Goal: Check status

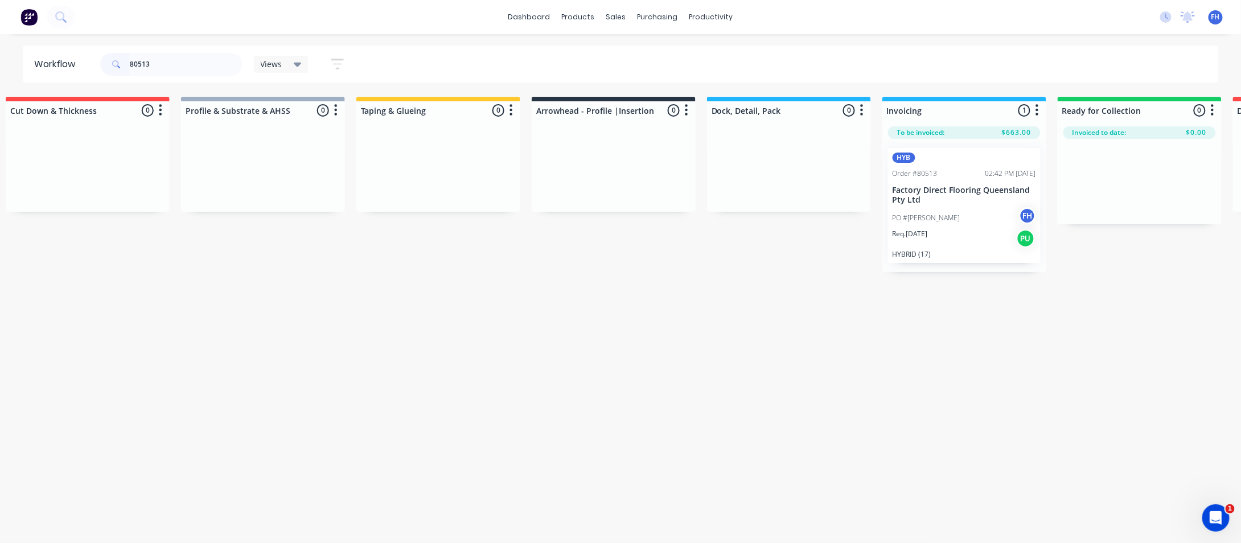
drag, startPoint x: 158, startPoint y: 59, endPoint x: 143, endPoint y: 65, distance: 15.3
click at [143, 65] on input "80513" at bounding box center [186, 64] width 113 height 23
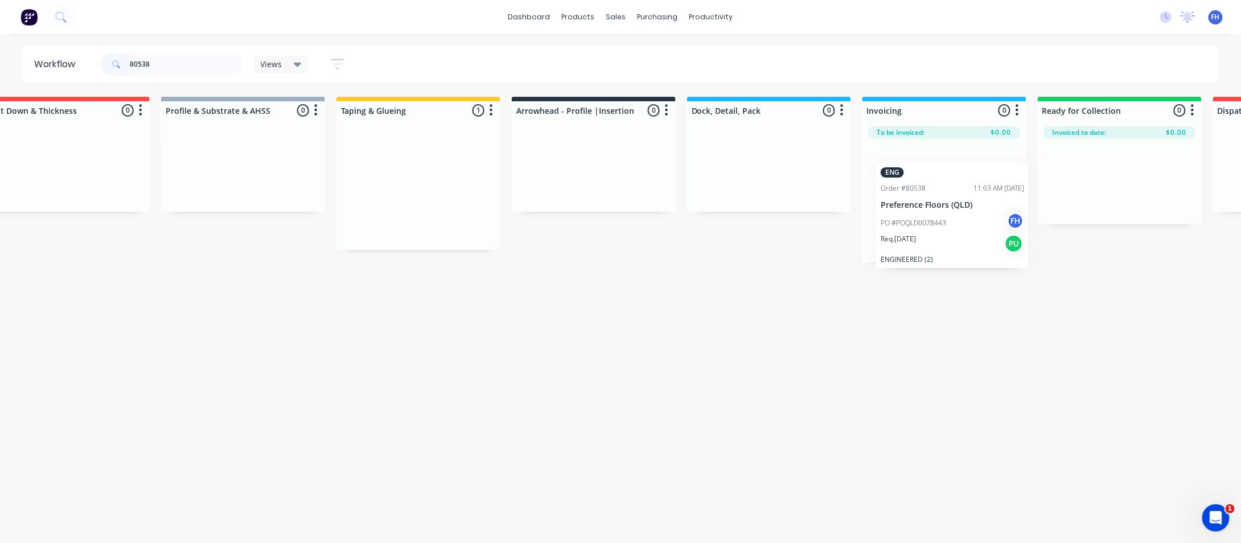
scroll to position [0, 396]
drag, startPoint x: 814, startPoint y: 200, endPoint x: 964, endPoint y: 226, distance: 152.4
click at [964, 226] on div "Submitted 0 Summaries Total order value Invoiced to date To be invoiced Unpack …" at bounding box center [627, 180] width 2063 height 166
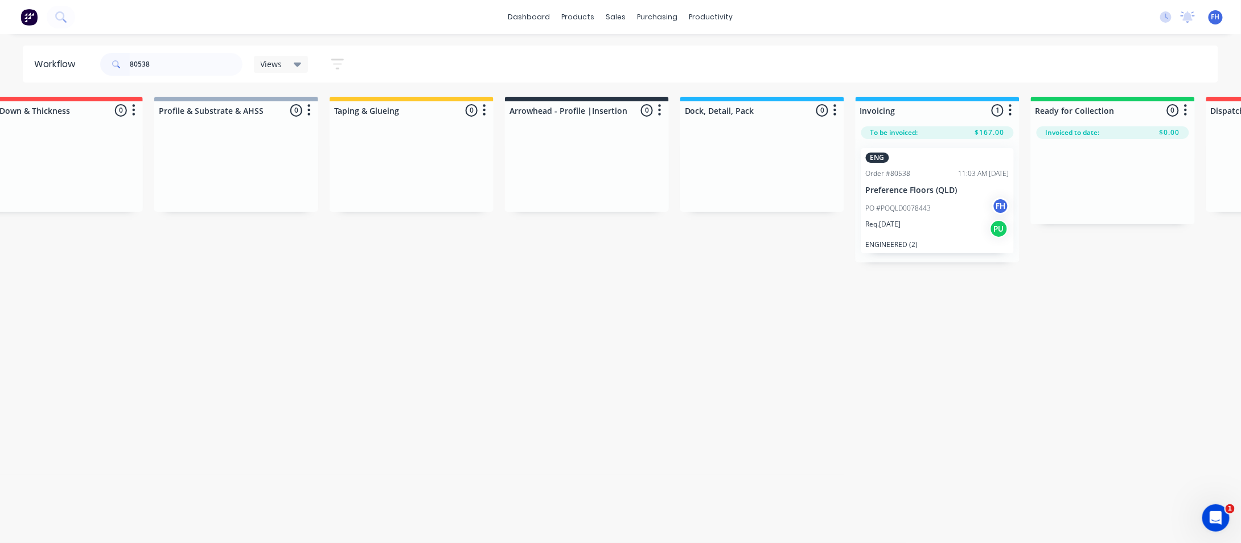
drag, startPoint x: 160, startPoint y: 60, endPoint x: 143, endPoint y: 64, distance: 17.0
click at [143, 64] on input "80538" at bounding box center [186, 64] width 113 height 23
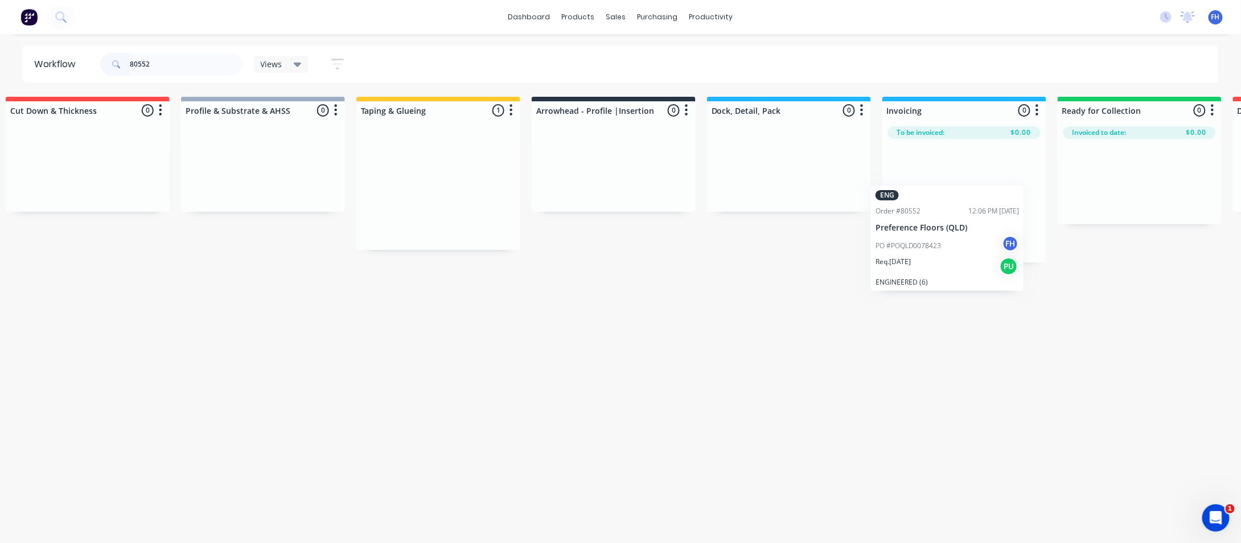
scroll to position [0, 372]
drag, startPoint x: 785, startPoint y: 192, endPoint x: 935, endPoint y: 244, distance: 158.9
click at [935, 244] on div "Submitted 0 Summaries Total order value Invoiced to date To be invoiced Unpack …" at bounding box center [651, 180] width 2063 height 166
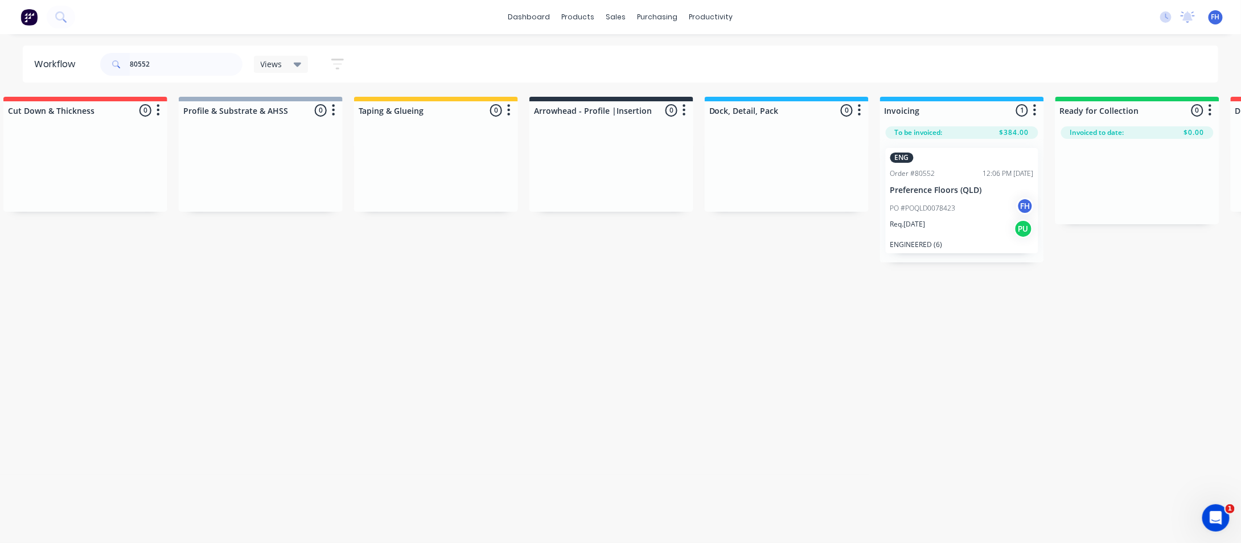
drag, startPoint x: 153, startPoint y: 68, endPoint x: 146, endPoint y: 71, distance: 7.7
click at [146, 71] on input "80552" at bounding box center [186, 64] width 113 height 23
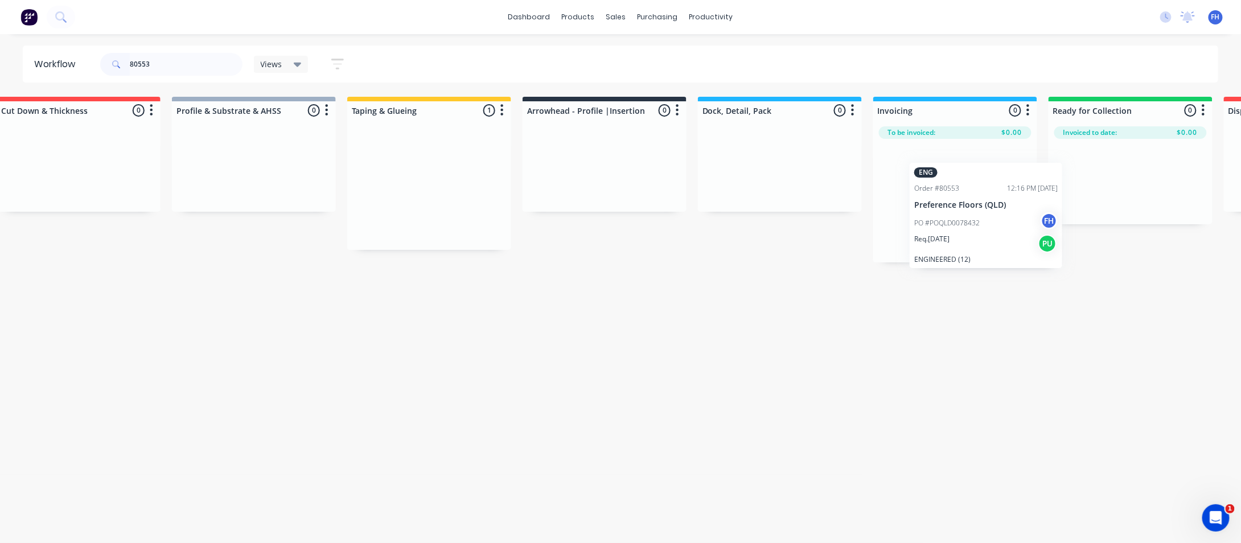
scroll to position [0, 390]
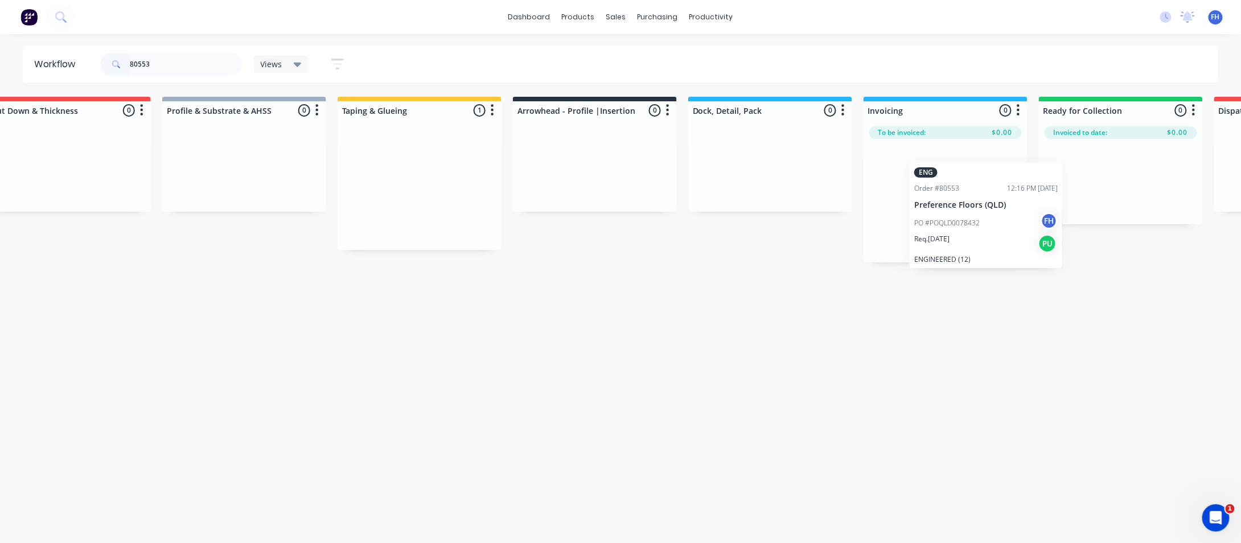
drag, startPoint x: 760, startPoint y: 187, endPoint x: 944, endPoint y: 217, distance: 185.8
click at [944, 217] on div "Submitted 0 Summaries Total order value Invoiced to date To be invoiced Unpack …" at bounding box center [634, 180] width 2063 height 166
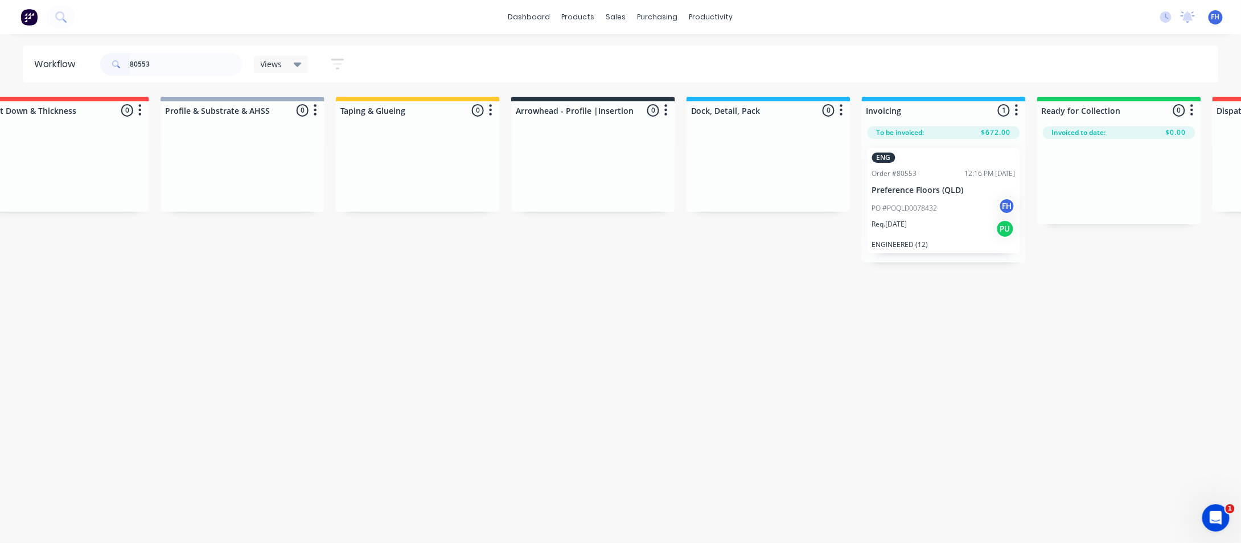
drag, startPoint x: 161, startPoint y: 66, endPoint x: 147, endPoint y: 68, distance: 14.4
click at [147, 68] on input "80553" at bounding box center [186, 64] width 113 height 23
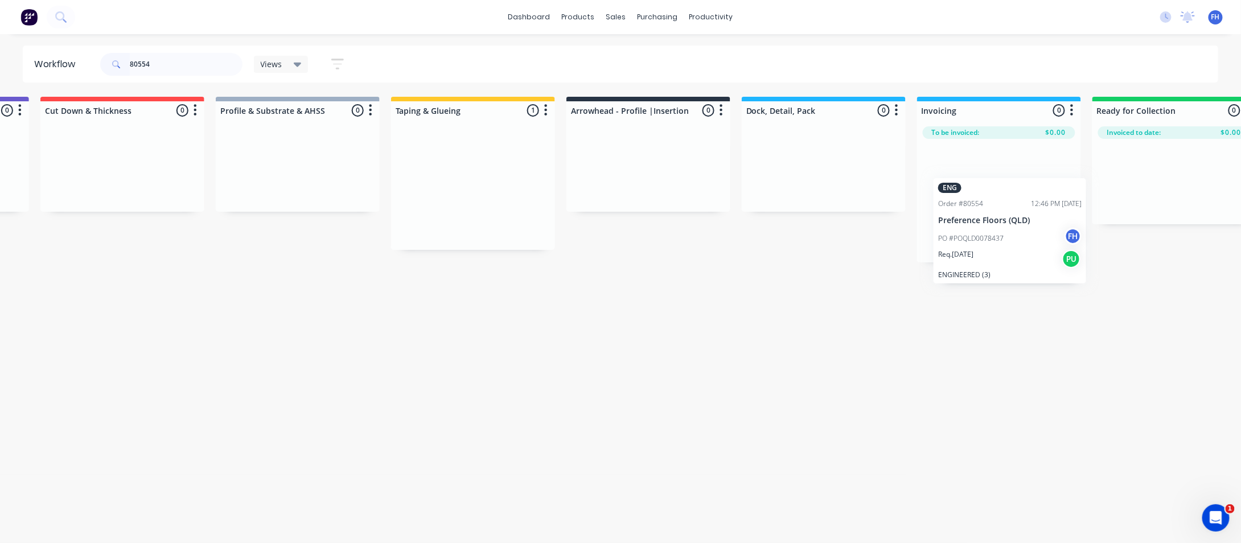
drag, startPoint x: 823, startPoint y: 197, endPoint x: 1035, endPoint y: 241, distance: 217.5
click at [1035, 241] on div "Submitted 0 Summaries Total order value Invoiced to date To be invoiced Unpack …" at bounding box center [688, 180] width 2063 height 166
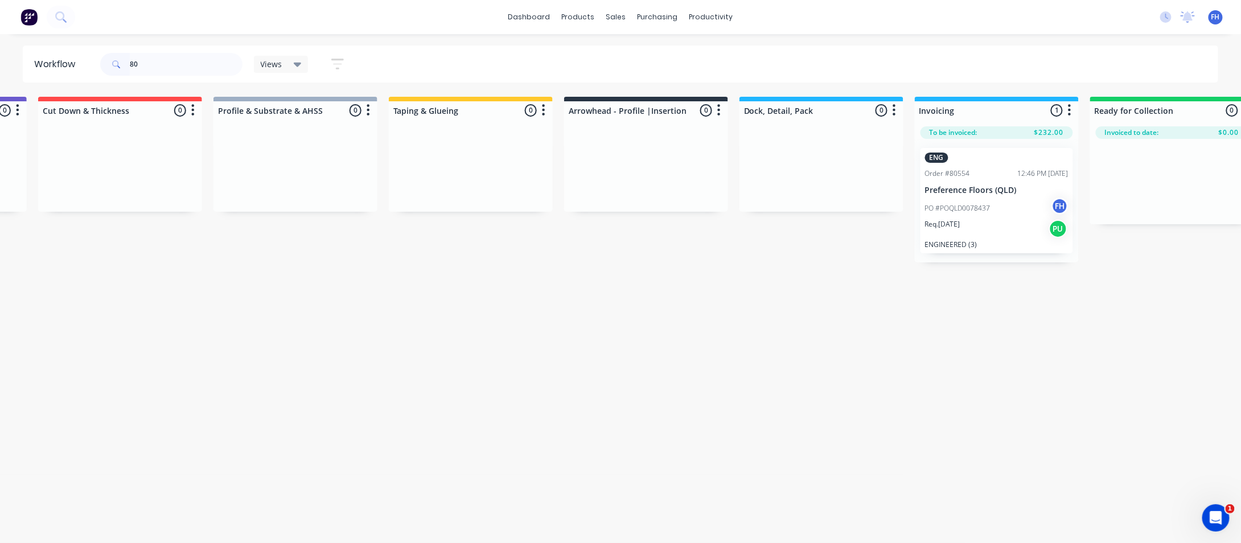
type input "8"
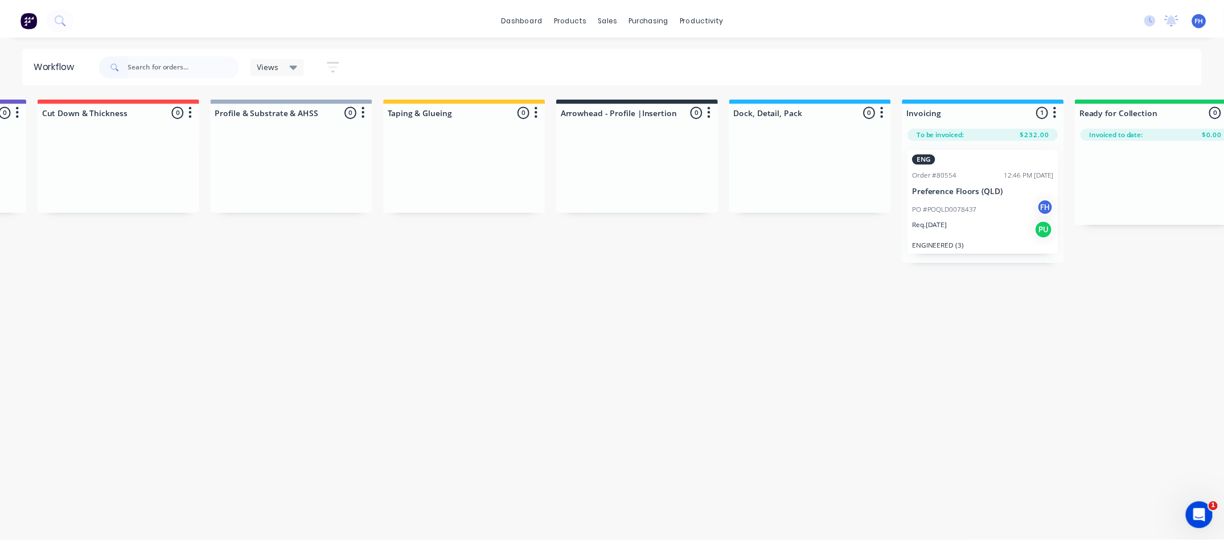
scroll to position [0, 0]
